Goal: Find specific page/section: Find specific page/section

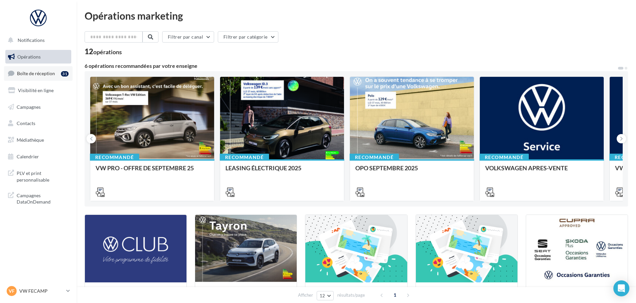
click at [28, 76] on span "Boîte de réception" at bounding box center [36, 74] width 38 height 6
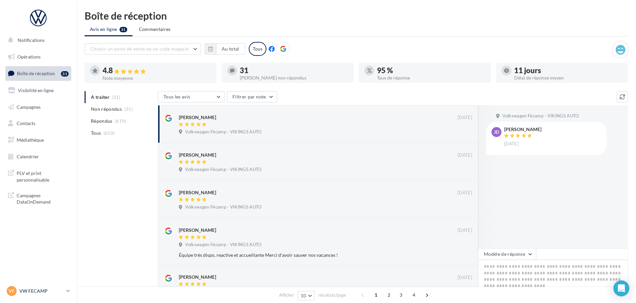
click at [40, 290] on p "VW FECAMP" at bounding box center [41, 291] width 44 height 7
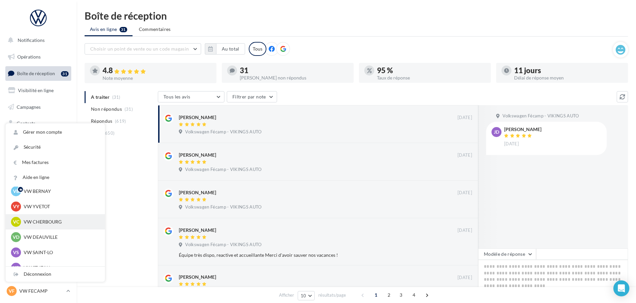
scroll to position [33, 0]
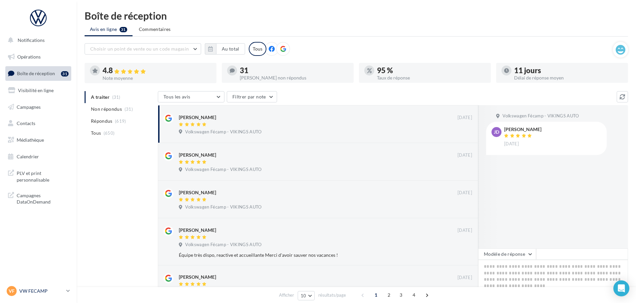
click at [44, 293] on p "VW FECAMP" at bounding box center [41, 291] width 44 height 7
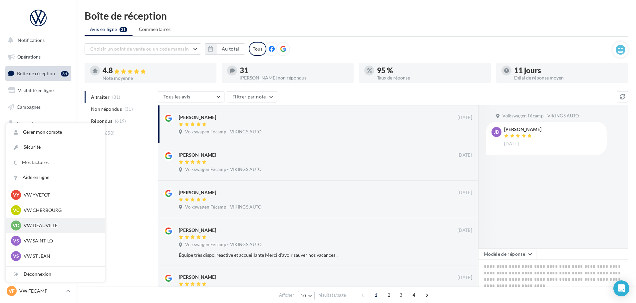
click at [49, 225] on p "VW DEAUVILLE" at bounding box center [60, 225] width 73 height 7
